Goal: Task Accomplishment & Management: Manage account settings

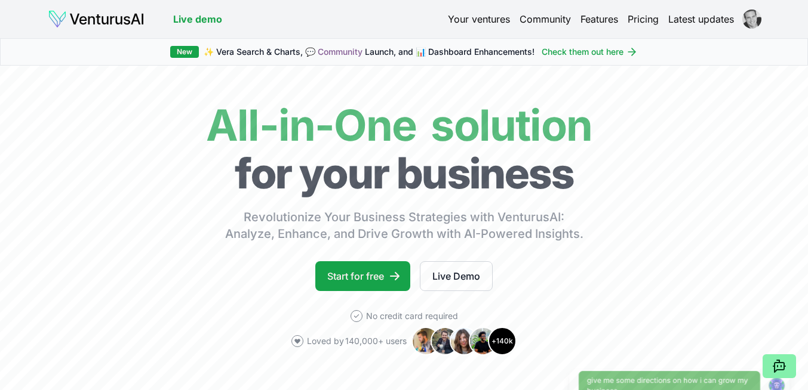
click at [745, 20] on html "We value your privacy We use cookies to enhance your browsing experience, serve…" at bounding box center [404, 195] width 808 height 390
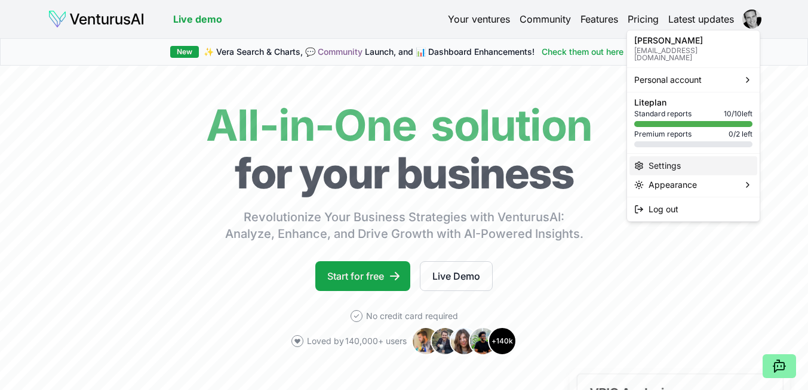
click at [676, 161] on div "Settings" at bounding box center [693, 165] width 128 height 19
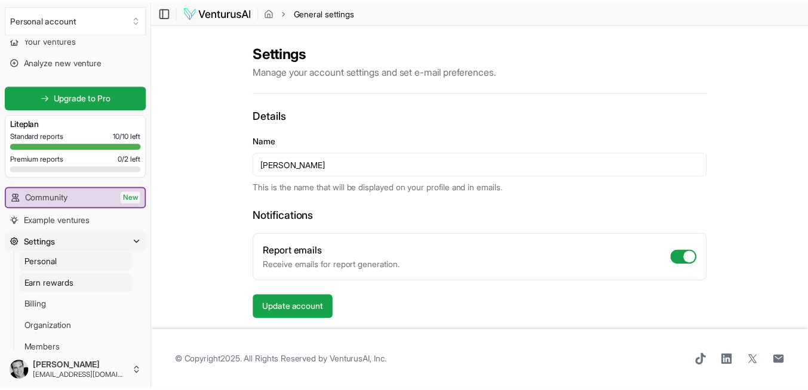
scroll to position [51, 0]
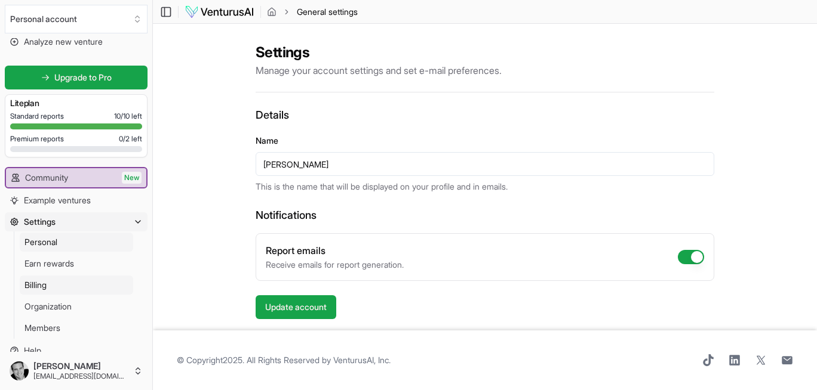
click at [66, 284] on link "Billing" at bounding box center [76, 285] width 113 height 19
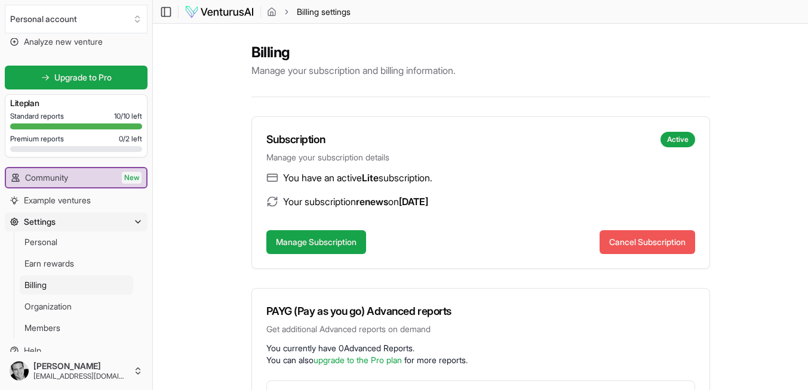
click at [610, 238] on button "Cancel Subscription" at bounding box center [647, 242] width 96 height 24
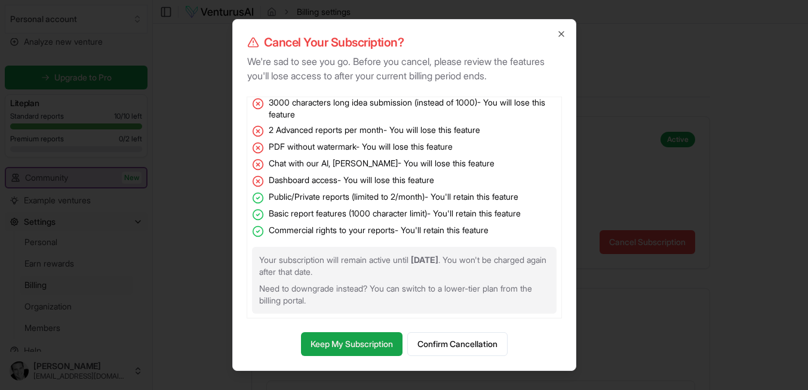
scroll to position [25, 0]
click at [436, 343] on button "Confirm Cancellation" at bounding box center [457, 345] width 100 height 24
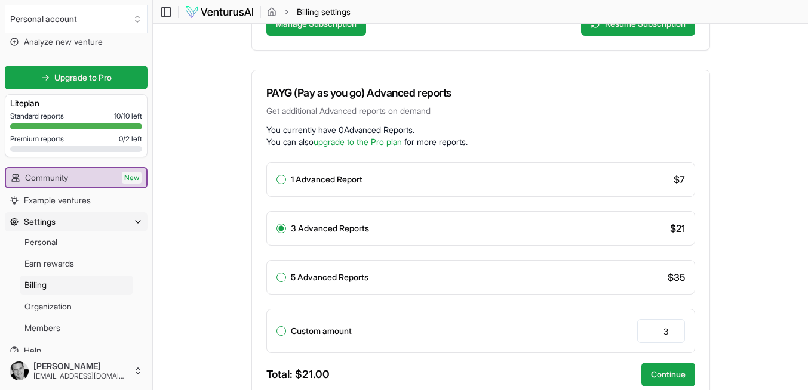
scroll to position [0, 0]
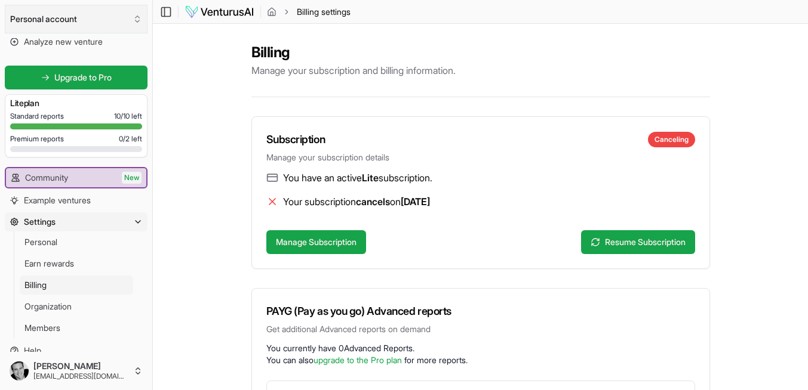
click at [50, 14] on button "Personal account" at bounding box center [76, 19] width 143 height 29
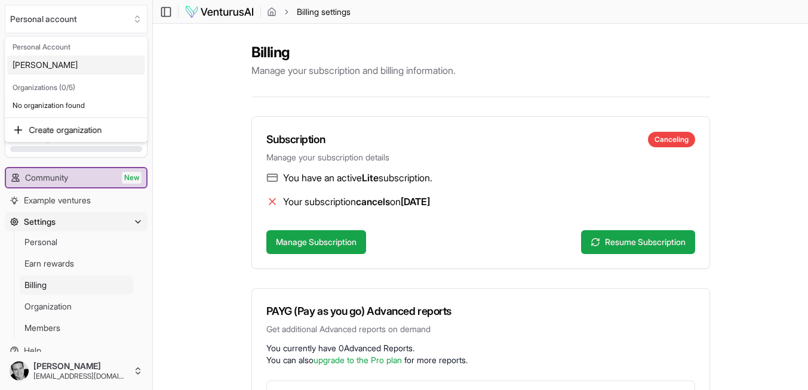
click at [44, 64] on div "[PERSON_NAME]" at bounding box center [76, 65] width 137 height 19
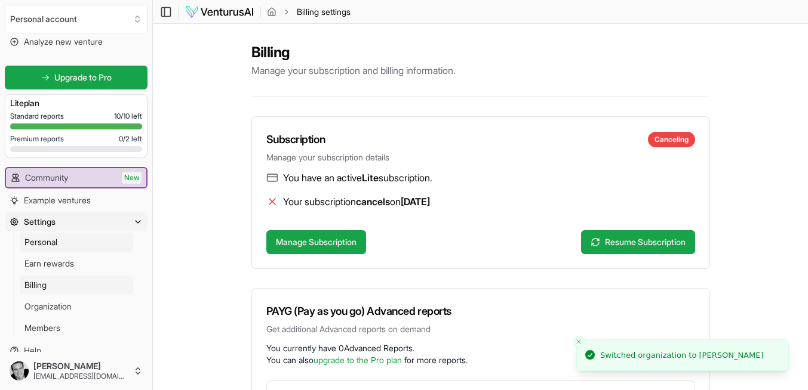
click at [55, 241] on span "Personal" at bounding box center [40, 242] width 33 height 12
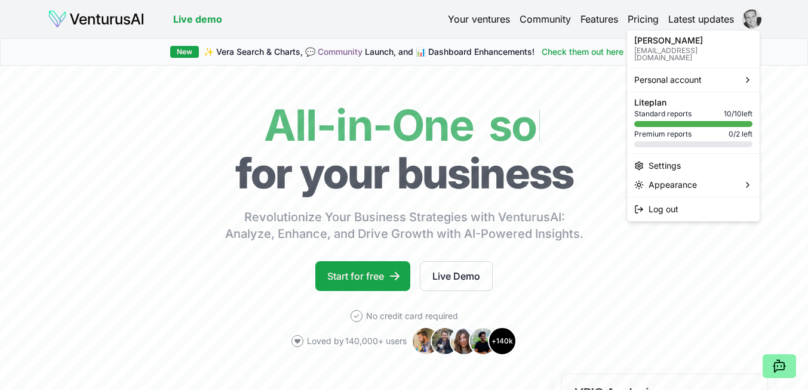
click at [757, 21] on html "We value your privacy We use cookies to enhance your browsing experience, serve…" at bounding box center [404, 195] width 808 height 390
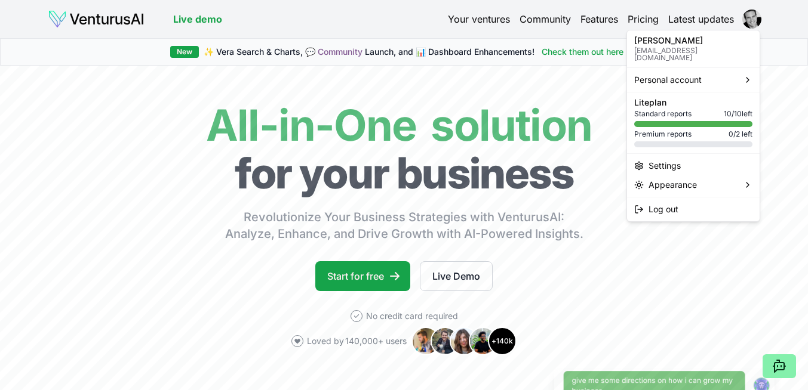
click at [461, 18] on html "We value your privacy We use cookies to enhance your browsing experience, serve…" at bounding box center [404, 195] width 808 height 390
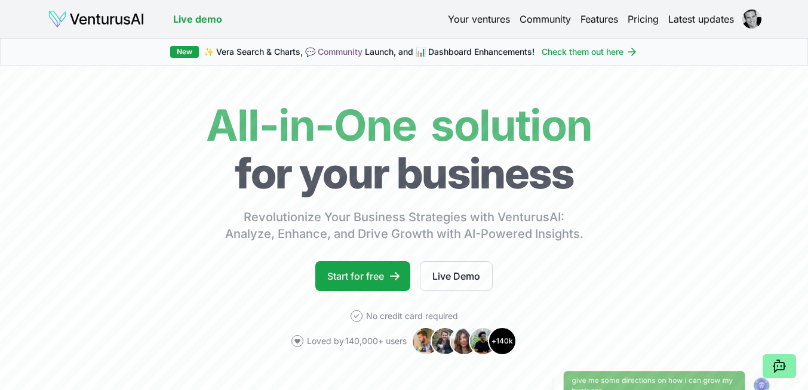
click at [461, 18] on link "Your ventures" at bounding box center [479, 19] width 62 height 14
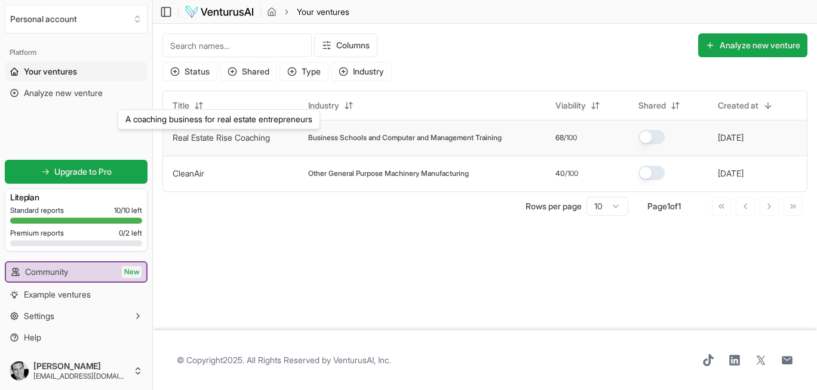
click at [233, 133] on link "Real Estate Rise Coaching" at bounding box center [221, 138] width 97 height 10
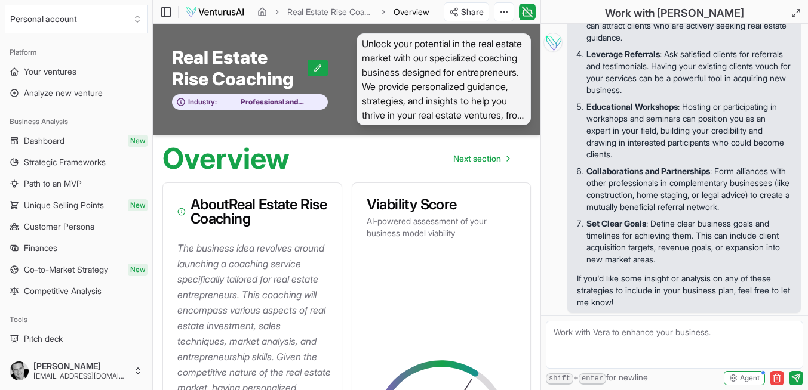
scroll to position [373, 0]
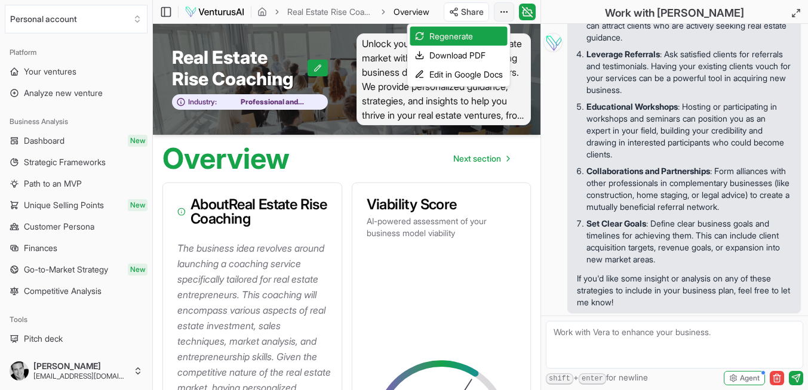
click at [504, 13] on html "We value your privacy We use cookies to enhance your browsing experience, serve…" at bounding box center [404, 195] width 808 height 390
click at [485, 60] on div "Download PDF" at bounding box center [458, 55] width 97 height 19
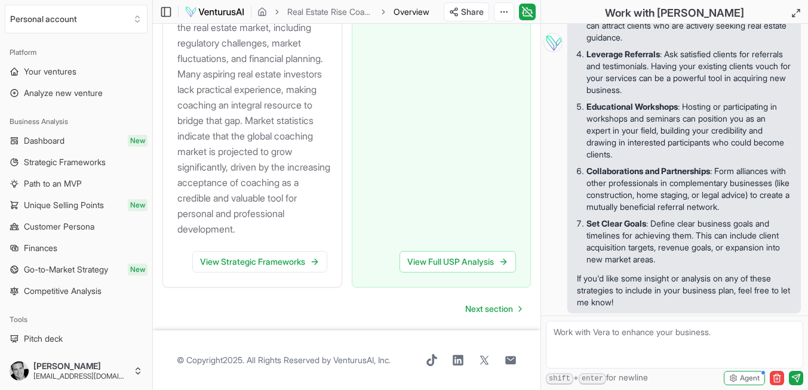
scroll to position [1741, 0]
click at [55, 145] on span "Dashboard" at bounding box center [44, 141] width 41 height 12
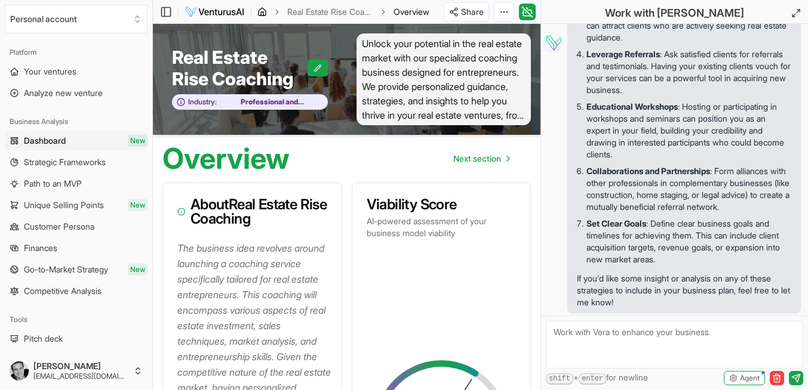
click at [261, 12] on icon "breadcrumb" at bounding box center [262, 14] width 2 height 4
